Goal: Task Accomplishment & Management: Manage account settings

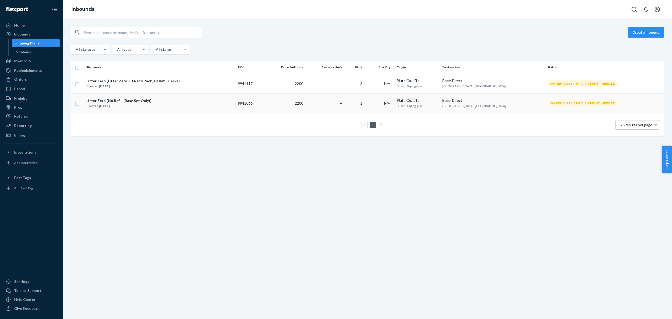
click at [145, 105] on div "Created Sep 19, 2025" at bounding box center [118, 105] width 65 height 5
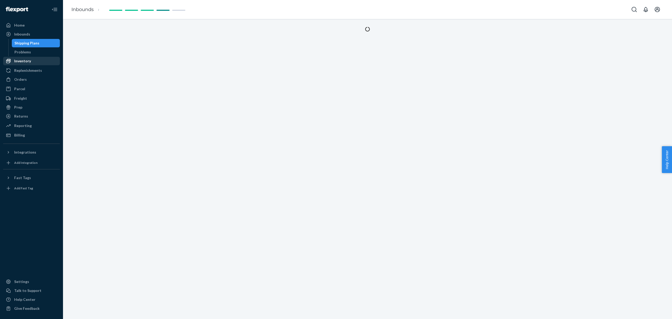
click at [33, 61] on div "Inventory" at bounding box center [32, 60] width 56 height 7
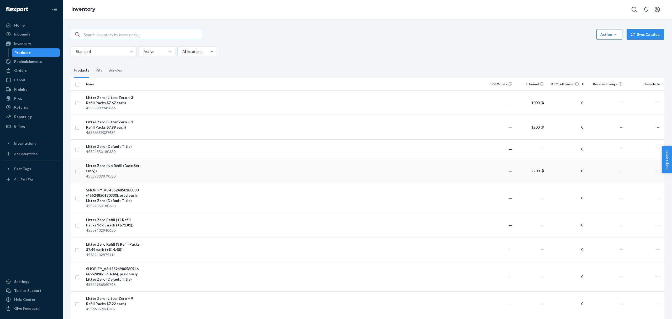
click at [247, 162] on td at bounding box center [313, 170] width 340 height 24
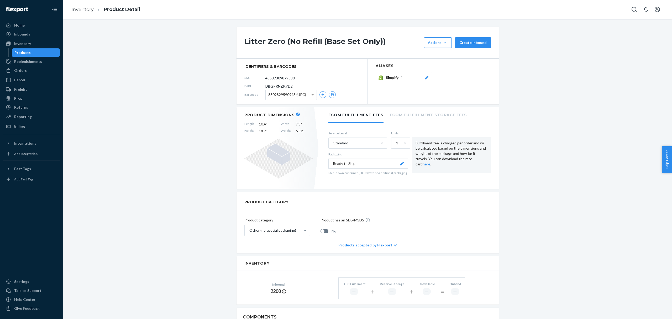
click at [294, 98] on span "8809829590943 (UPC)" at bounding box center [287, 94] width 38 height 9
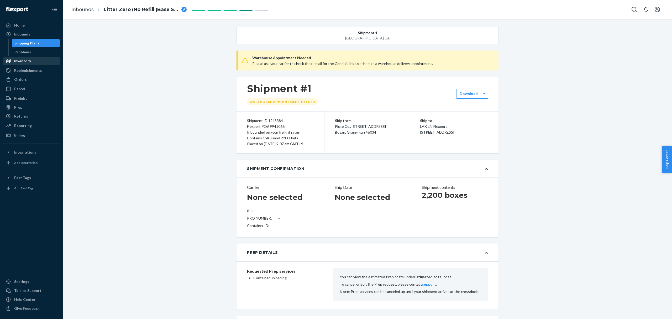
click at [32, 64] on div "Inventory" at bounding box center [32, 60] width 56 height 7
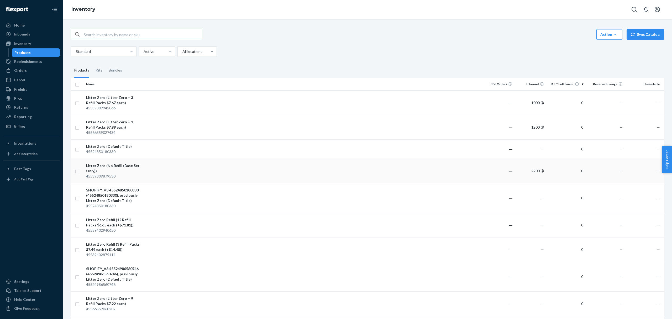
click at [216, 159] on td at bounding box center [313, 170] width 340 height 24
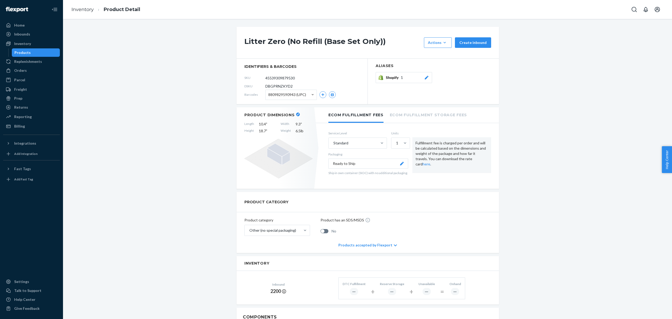
click at [290, 95] on span "8809829590943 (UPC)" at bounding box center [287, 94] width 38 height 9
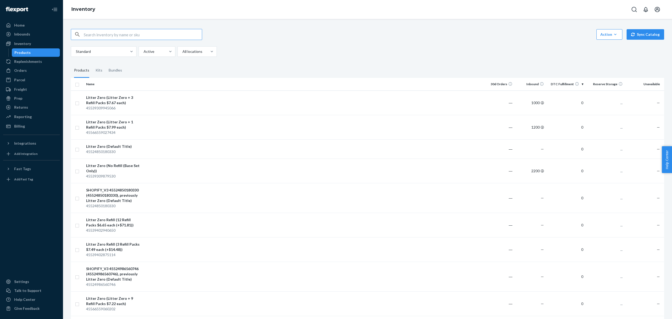
click at [33, 38] on link "Inbounds" at bounding box center [31, 34] width 57 height 8
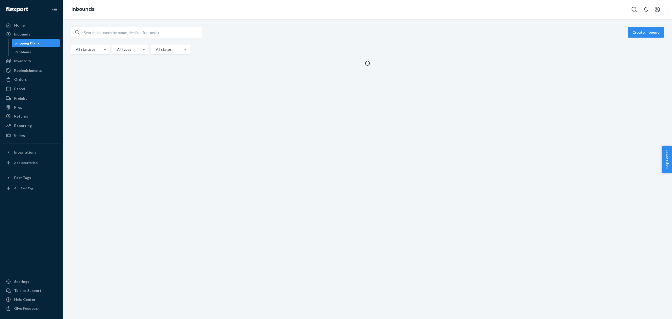
click at [240, 95] on div "Create inbound All statuses All types All states" at bounding box center [367, 169] width 609 height 300
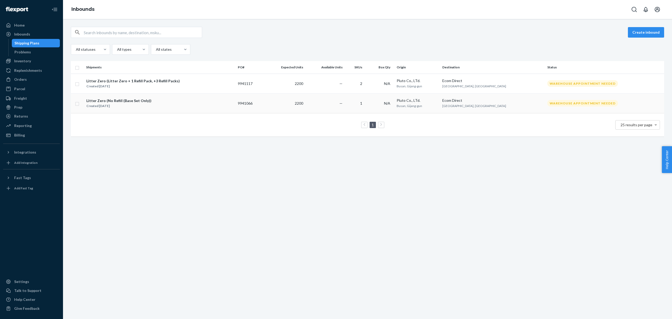
click at [234, 101] on div "Litter Zero (No Refill (Base Set Only)) Created Sep 19, 2025" at bounding box center [160, 103] width 148 height 11
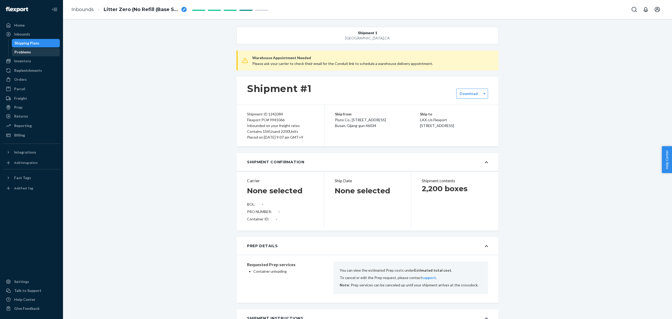
click at [25, 55] on div "Problems" at bounding box center [35, 51] width 47 height 7
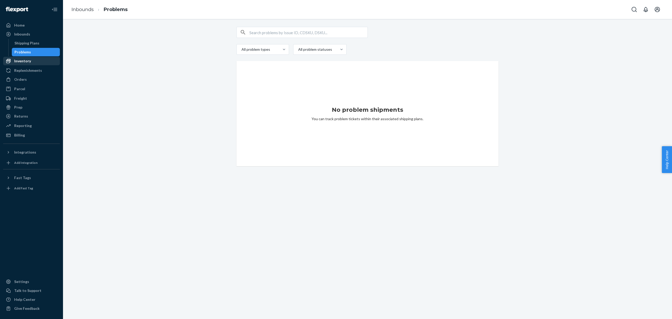
click at [24, 59] on div "Inventory" at bounding box center [22, 60] width 17 height 5
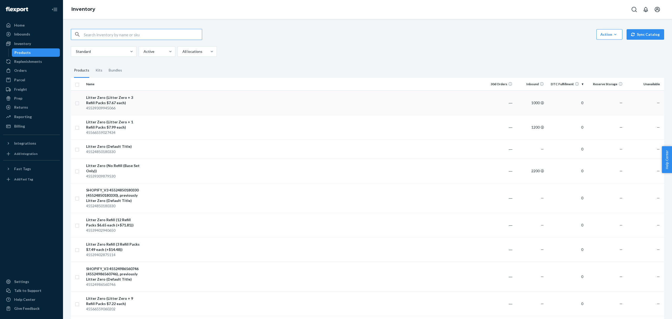
click at [143, 101] on td "Litter Zero (Litter Zero + 3 Refill Packs $7.67 each) 45539309945066" at bounding box center [113, 102] width 59 height 24
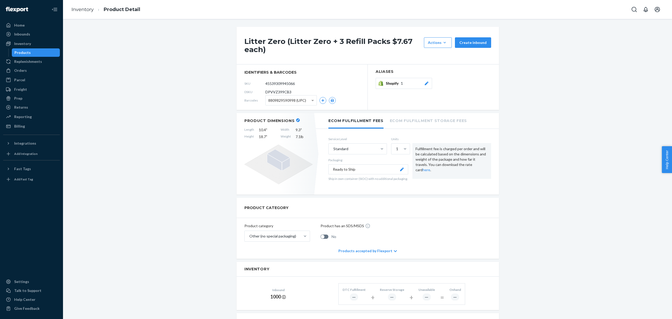
click at [288, 104] on span "8809829590998 (UPC)" at bounding box center [287, 100] width 38 height 9
click at [336, 103] on div "Litter Zero (Litter Zero + 3 Refill Packs $7.67 each) Actions Add components Hi…" at bounding box center [367, 291] width 601 height 529
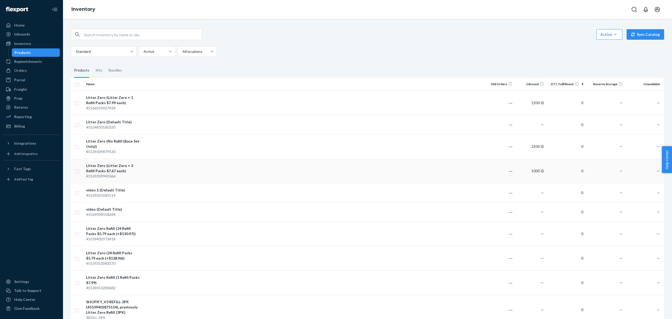
click at [169, 163] on td at bounding box center [313, 170] width 340 height 24
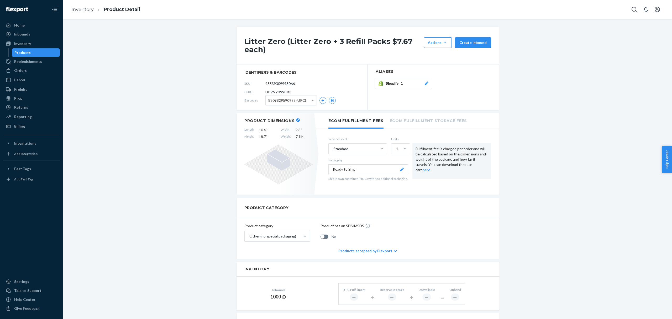
click at [295, 101] on span "8809829590998 (UPC)" at bounding box center [287, 100] width 38 height 9
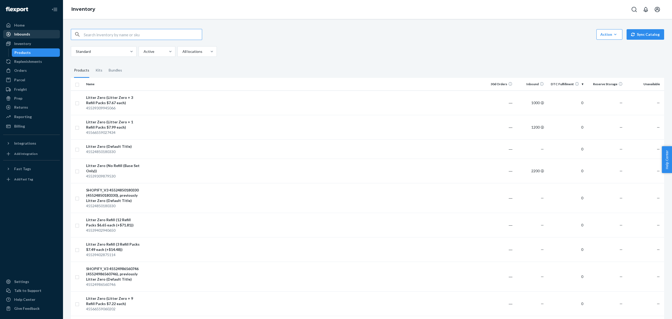
click at [44, 36] on div "Inbounds" at bounding box center [32, 33] width 56 height 7
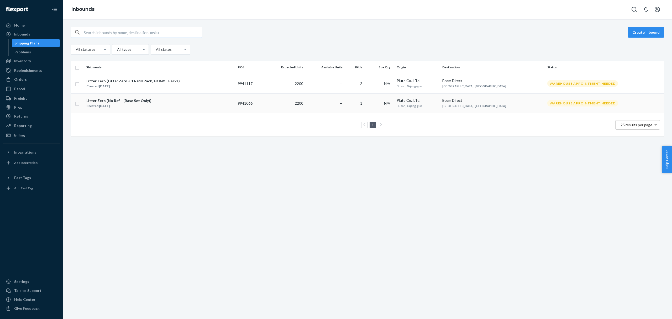
click at [265, 105] on td "9941066" at bounding box center [250, 103] width 29 height 20
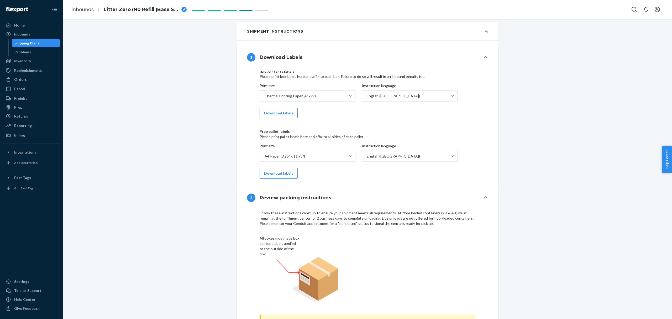
scroll to position [290, 0]
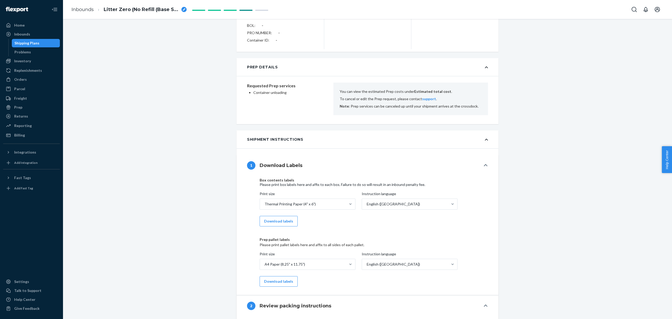
drag, startPoint x: 314, startPoint y: 195, endPoint x: 324, endPoint y: 195, distance: 9.7
click at [318, 195] on div "1 Download Labels Box contents labels Please print box labels here and affix to…" at bounding box center [368, 225] width 262 height 140
click at [324, 195] on div "Box contents labels Please print box labels here and affix to each box. Failure…" at bounding box center [368, 202] width 216 height 48
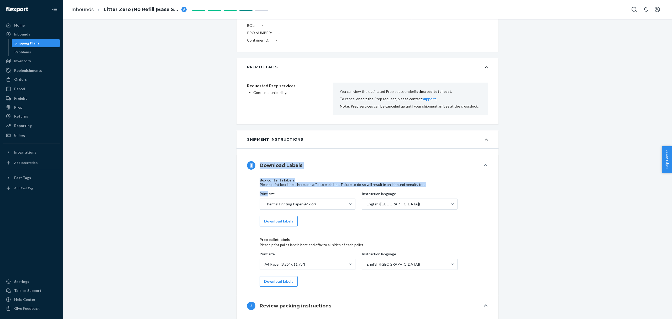
drag, startPoint x: 324, startPoint y: 195, endPoint x: 241, endPoint y: 162, distance: 89.4
click at [241, 162] on div "1 Download Labels Box contents labels Please print box labels here and affix to…" at bounding box center [368, 225] width 262 height 140
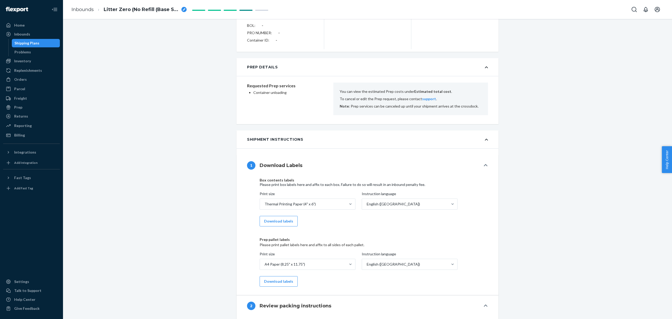
click at [321, 182] on h4 "Box contents labels" at bounding box center [362, 180] width 205 height 4
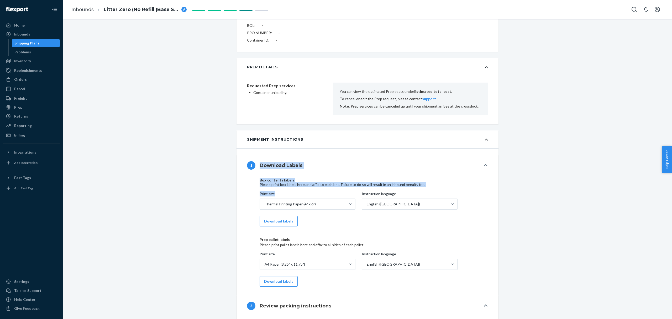
drag, startPoint x: 295, startPoint y: 197, endPoint x: 253, endPoint y: 170, distance: 50.7
click at [253, 170] on div "1 Download Labels Box contents labels Please print box labels here and affix to…" at bounding box center [368, 225] width 262 height 140
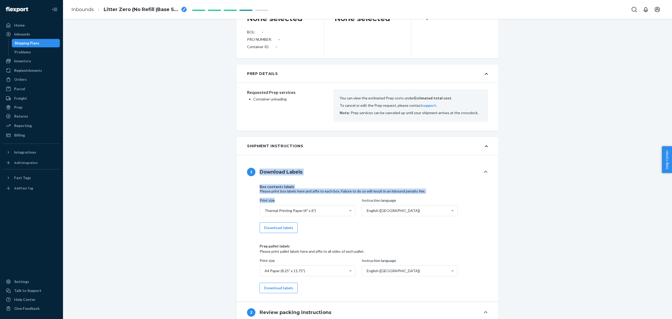
scroll to position [297, 0]
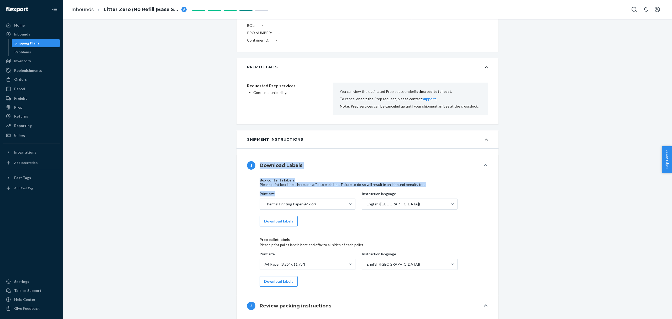
click at [332, 187] on div "Please print box labels here and affix to each box. Failure to do so will resul…" at bounding box center [362, 184] width 205 height 5
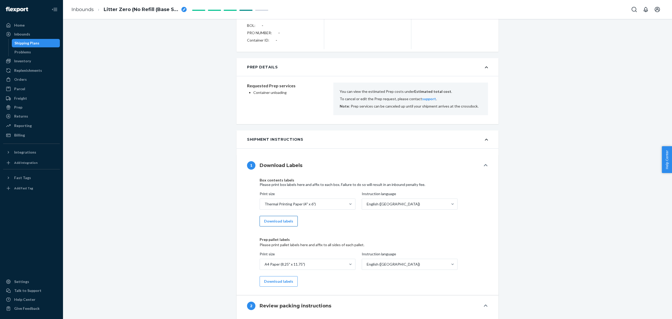
click at [280, 226] on button "Download labels" at bounding box center [279, 221] width 38 height 11
click at [321, 216] on div "Print size Thermal Printing Paper (4" x 6") Instruction language English (US)" at bounding box center [368, 203] width 216 height 25
click at [323, 209] on div "Thermal Printing Paper (4" x 6")" at bounding box center [303, 204] width 86 height 11
click at [265, 206] on input "Print size Thermal Printing Paper (4" x 6")" at bounding box center [264, 203] width 1 height 5
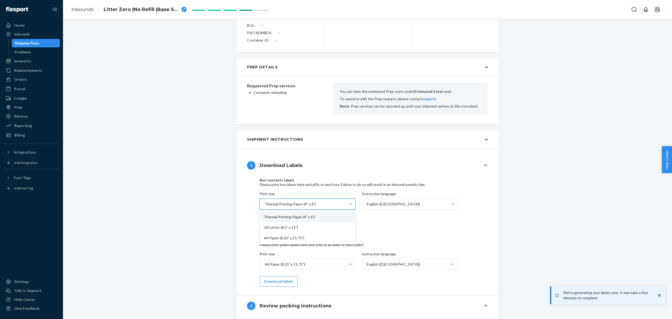
click at [336, 156] on div "Shipment 1 San Bernardino , CA Warehouse Appointment Needed Please ask your car…" at bounding box center [367, 247] width 601 height 1035
click at [336, 209] on div "English (US)" at bounding box center [405, 204] width 86 height 11
click at [336, 206] on input "Instruction language English (US)" at bounding box center [366, 203] width 1 height 5
click at [319, 232] on div "Box contents labels Please print box labels here and affix to each box. Failure…" at bounding box center [368, 232] width 216 height 108
click at [290, 226] on button "Download labels" at bounding box center [279, 221] width 38 height 11
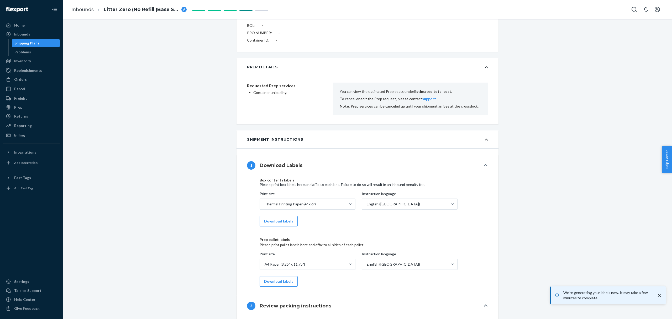
click at [336, 296] on p "We're generating your labels now. It may take a few minutes to complete." at bounding box center [608, 295] width 88 height 11
click at [336, 297] on p "We're generating your labels now. It may take a few minutes to complete." at bounding box center [608, 295] width 88 height 11
click at [336, 72] on div "Shipment 1 San Bernardino , CA Warehouse Appointment Needed Please ask your car…" at bounding box center [367, 247] width 601 height 1035
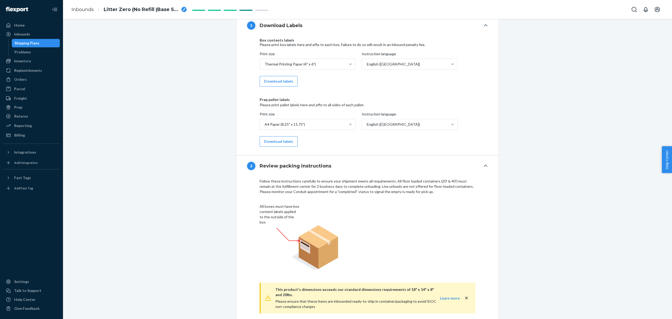
scroll to position [382, 0]
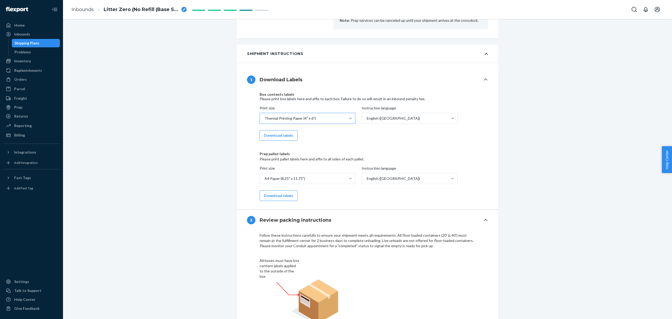
click at [300, 123] on div "Thermal Printing Paper (4" x 6")" at bounding box center [303, 118] width 86 height 11
click at [265, 121] on input "Print size Thermal Printing Paper (4" x 6")" at bounding box center [264, 118] width 1 height 5
click at [306, 147] on div "US Letter (8.5" x 11")" at bounding box center [308, 141] width 94 height 11
click at [265, 121] on input "Print size option US Letter (8.5" x 11") focused, 0 of 3. 3 results available. …" at bounding box center [264, 118] width 1 height 5
click at [288, 141] on button "Download labels" at bounding box center [279, 135] width 38 height 11
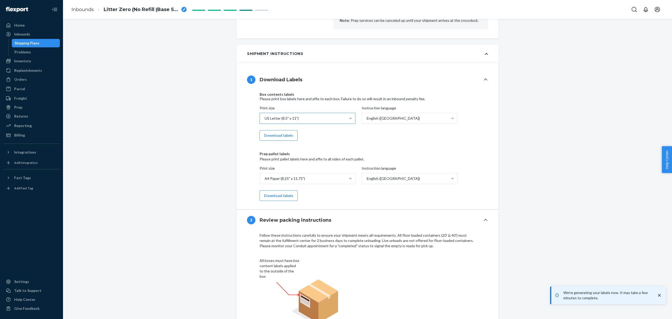
click at [318, 119] on div "US Letter (8.5" x 11")" at bounding box center [303, 118] width 86 height 11
click at [265, 119] on input "Print size US Letter (8.5" x 11")" at bounding box center [264, 118] width 1 height 5
click at [297, 156] on div "A4 Paper (8.25" x 11.75")" at bounding box center [308, 152] width 94 height 11
click at [265, 121] on input "Print size option US Letter (8.5" x 11"), selected. option A4 Paper (8.25" x 11…" at bounding box center [264, 118] width 1 height 5
click at [277, 140] on button "Download labels" at bounding box center [279, 135] width 38 height 11
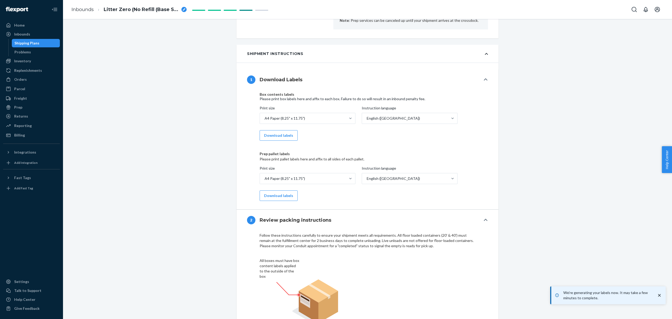
click at [336, 116] on div "Shipment 1 San Bernardino , CA Warehouse Appointment Needed Please ask your car…" at bounding box center [367, 161] width 601 height 1035
click at [320, 123] on div "A4 Paper (8.25" x 11.75")" at bounding box center [303, 118] width 86 height 11
click at [265, 121] on input "Print size A4 Paper (8.25" x 11.75")" at bounding box center [264, 118] width 1 height 5
click at [336, 113] on div "Instruction language" at bounding box center [413, 108] width 102 height 7
click at [336, 116] on input "Instruction language English (US)" at bounding box center [366, 118] width 1 height 5
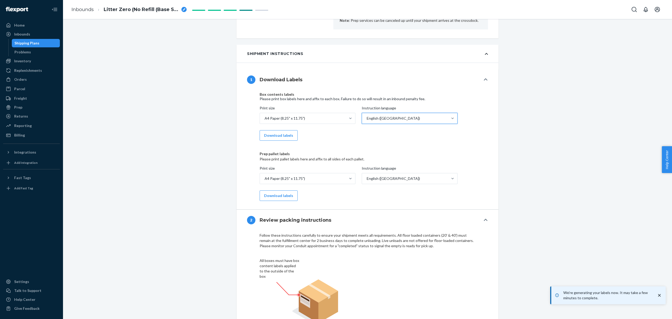
click at [336, 123] on div "English (US)" at bounding box center [405, 118] width 86 height 11
click at [336, 121] on input "Instruction language 0 results available. Select is focused ,type to refine lis…" at bounding box center [366, 118] width 1 height 5
click at [336, 122] on div "Box contents labels Please print box labels here and affix to each box. Failure…" at bounding box center [367, 146] width 241 height 108
click at [301, 121] on div "A4 Paper (8.25" x 11.75")" at bounding box center [285, 118] width 40 height 5
click at [265, 121] on input "Print size option A4 Paper (8.25" x 11.75"), selected. option A4 Paper (8.25" x…" at bounding box center [264, 118] width 1 height 5
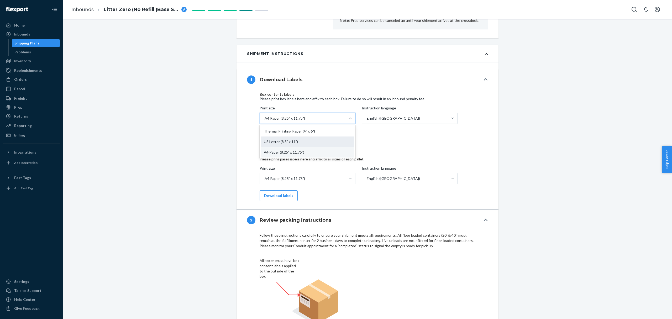
click at [325, 147] on div "US Letter (8.5" x 11")" at bounding box center [308, 141] width 94 height 11
click at [265, 121] on input "Print size option A4 Paper (8.25" x 11.75"), selected. option US Letter (8.5" x…" at bounding box center [264, 118] width 1 height 5
click at [274, 140] on button "Download labels" at bounding box center [279, 135] width 38 height 11
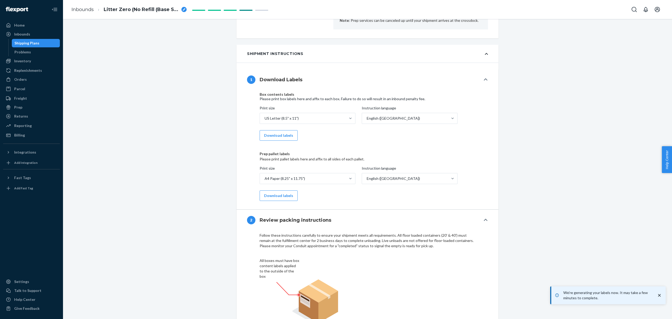
click at [336, 145] on div "Shipment 1 San Bernardino , CA Warehouse Appointment Needed Please ask your car…" at bounding box center [367, 161] width 601 height 1035
click at [336, 230] on div "Shipment 1 San Bernardino , CA Warehouse Appointment Needed Please ask your car…" at bounding box center [367, 161] width 601 height 1035
click at [336, 296] on div "Shipment 1 San Bernardino , CA Warehouse Appointment Needed Please ask your car…" at bounding box center [367, 161] width 601 height 1035
click at [336, 298] on div "We're generating your labels now. It may take a few minutes to complete." at bounding box center [608, 295] width 107 height 11
click at [336, 294] on icon "close toast" at bounding box center [659, 294] width 5 height 5
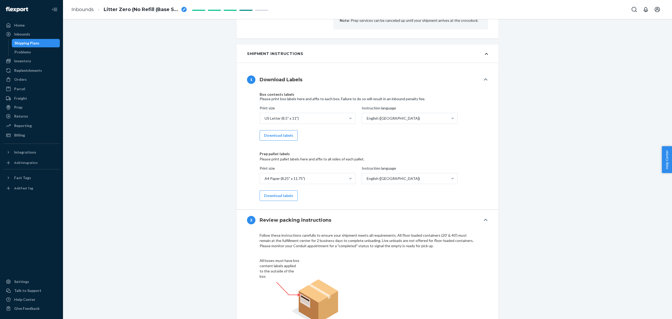
click at [336, 294] on div "We're generating your labels now. It may take a few minutes to complete." at bounding box center [608, 295] width 116 height 18
click at [285, 141] on button "Download labels" at bounding box center [279, 135] width 38 height 11
drag, startPoint x: 573, startPoint y: 293, endPoint x: 563, endPoint y: 293, distance: 9.5
click at [336, 293] on p "We're generating your labels now. It may take a few minutes to complete." at bounding box center [571, 295] width 88 height 11
drag, startPoint x: 436, startPoint y: 145, endPoint x: 419, endPoint y: 141, distance: 17.6
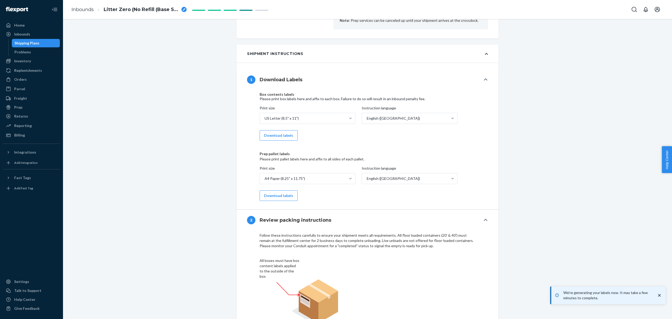
click at [336, 141] on div "Box contents labels Please print box labels here and affix to each box. Failure…" at bounding box center [368, 116] width 216 height 48
click at [288, 123] on div "US Letter (8.5" x 11")" at bounding box center [303, 118] width 86 height 11
click at [265, 121] on input "Print size US Letter (8.5" x 11")" at bounding box center [264, 118] width 1 height 5
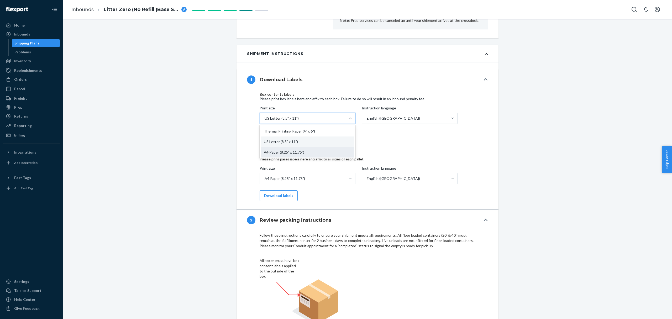
click at [286, 157] on div "A4 Paper (8.25" x 11.75")" at bounding box center [308, 152] width 94 height 11
click at [265, 121] on input "Print size option US Letter (8.5" x 11"), selected. option A4 Paper (8.25" x 11…" at bounding box center [264, 118] width 1 height 5
click at [274, 141] on button "Download labels" at bounding box center [279, 135] width 38 height 11
click at [336, 129] on div "Shipment 1 San Bernardino , CA Warehouse Appointment Needed Please ask your car…" at bounding box center [367, 161] width 601 height 1035
click at [336, 33] on div "Shipment 1 San Bernardino , CA Warehouse Appointment Needed Please ask your car…" at bounding box center [367, 161] width 601 height 1035
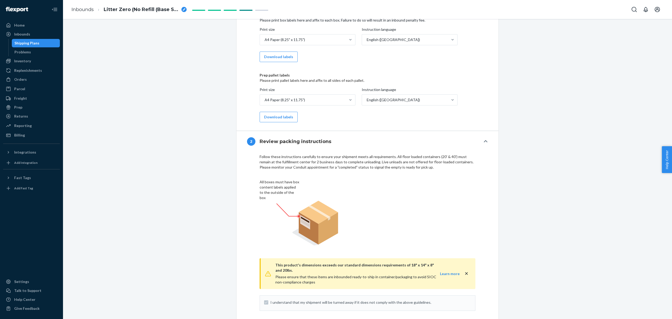
scroll to position [350, 0]
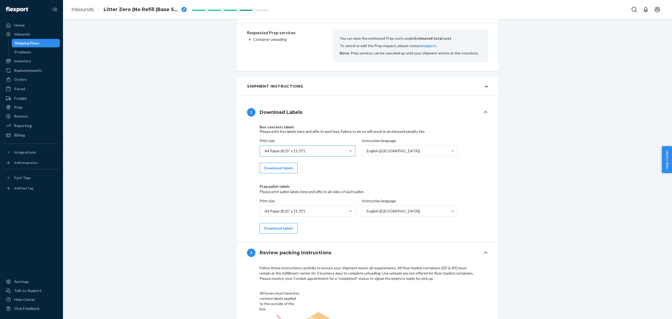
click at [307, 156] on div "A4 Paper (8.25" x 11.75")" at bounding box center [303, 150] width 86 height 11
click at [265, 153] on input "Print size A4 Paper (8.25" x 11.75")" at bounding box center [264, 150] width 1 height 5
click at [444, 179] on div "Box contents labels Please print box labels here and affix to each box. Failure…" at bounding box center [368, 179] width 216 height 108
click at [291, 173] on button "Download labels" at bounding box center [279, 168] width 38 height 11
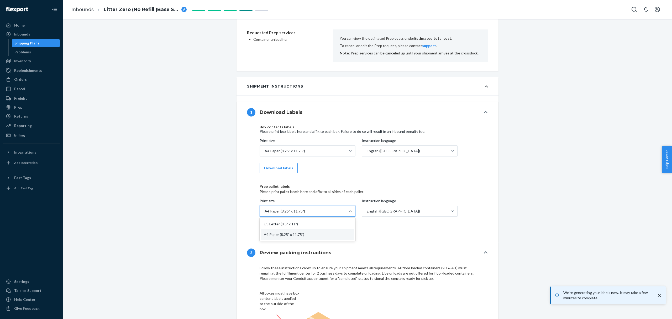
click at [273, 214] on div "A4 Paper (8.25" x 11.75")" at bounding box center [303, 211] width 86 height 11
click at [265, 214] on input "Print size option [object Object] focused, 2 of 2. 2 results available. Use Up …" at bounding box center [264, 210] width 1 height 5
click at [528, 201] on div "Shipment 1 San Bernardino , CA Warehouse Appointment Needed Please ask your car…" at bounding box center [367, 194] width 601 height 1035
click at [313, 156] on div "A4 Paper (8.25" x 11.75")" at bounding box center [303, 150] width 86 height 11
click at [265, 153] on input "Print size A4 Paper (8.25" x 11.75")" at bounding box center [264, 150] width 1 height 5
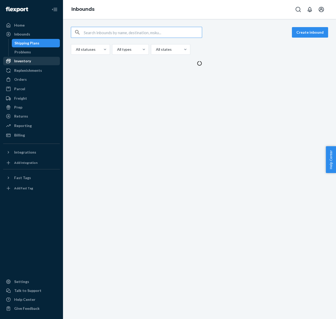
click at [39, 63] on div "Inventory" at bounding box center [32, 60] width 56 height 7
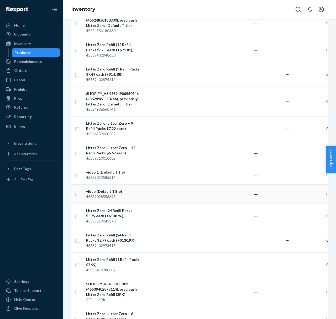
scroll to position [263, 0]
